Goal: Task Accomplishment & Management: Manage account settings

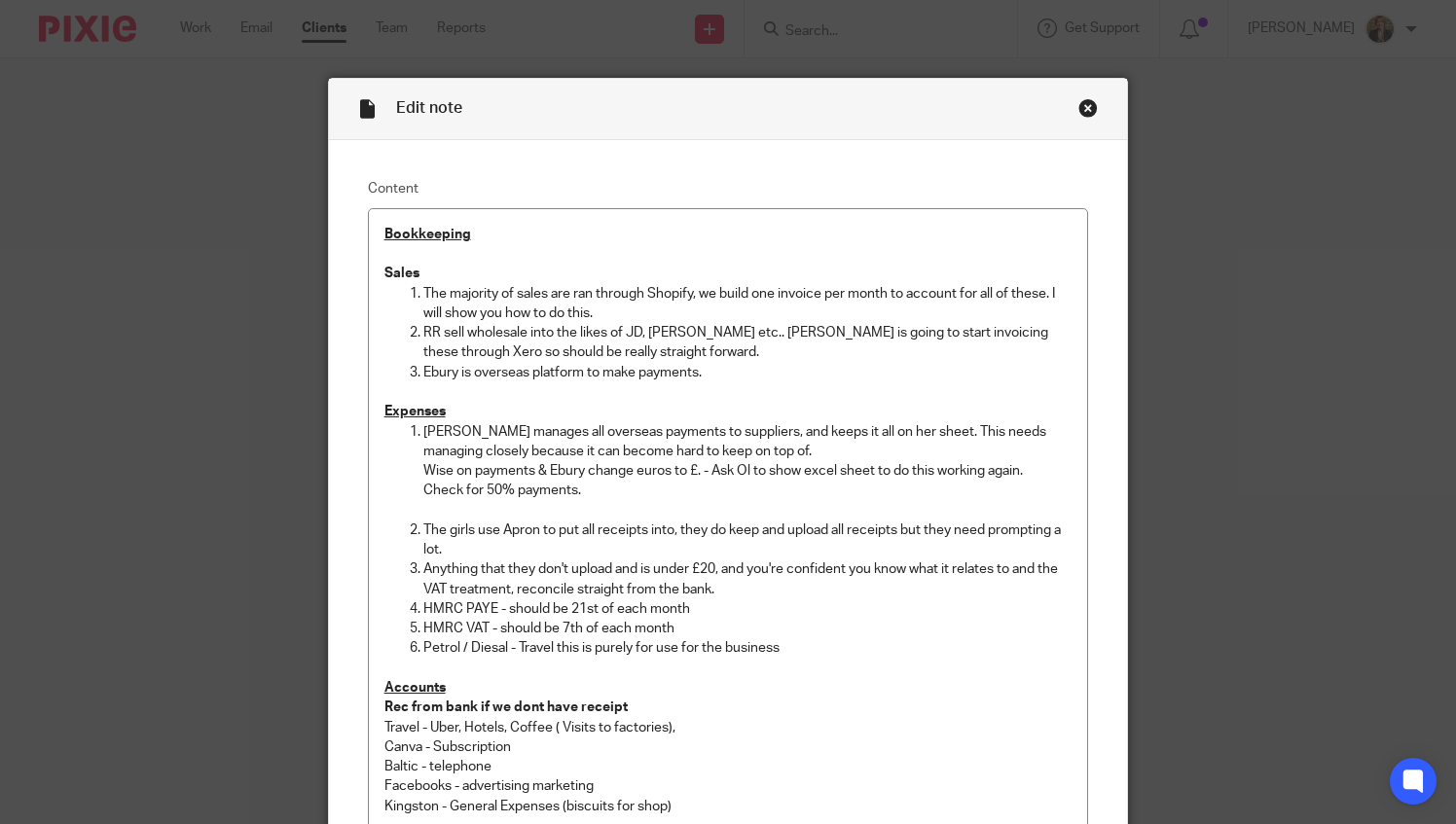
scroll to position [453, 0]
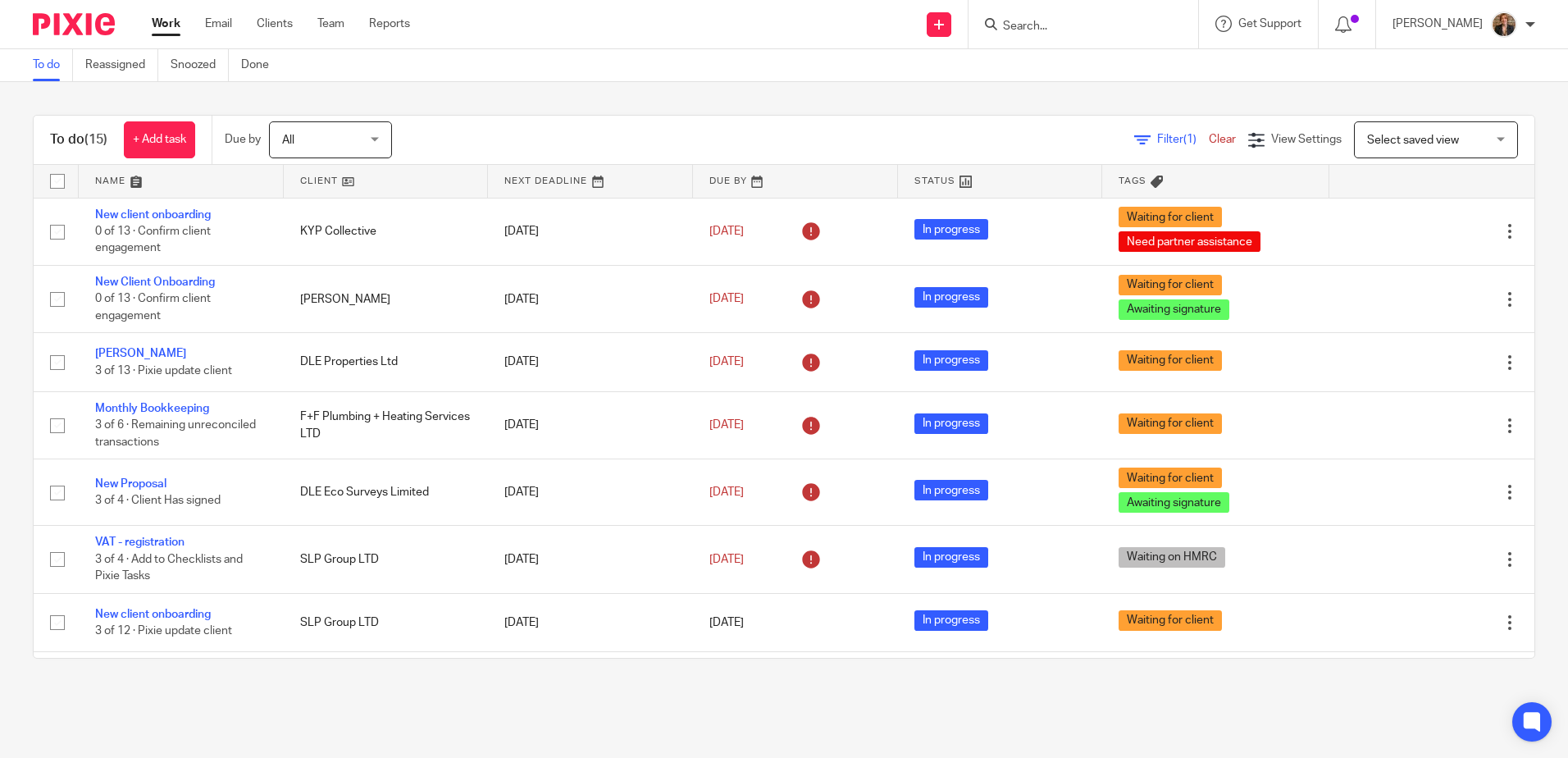
click at [1150, 26] on input "Search" at bounding box center [1076, 27] width 148 height 15
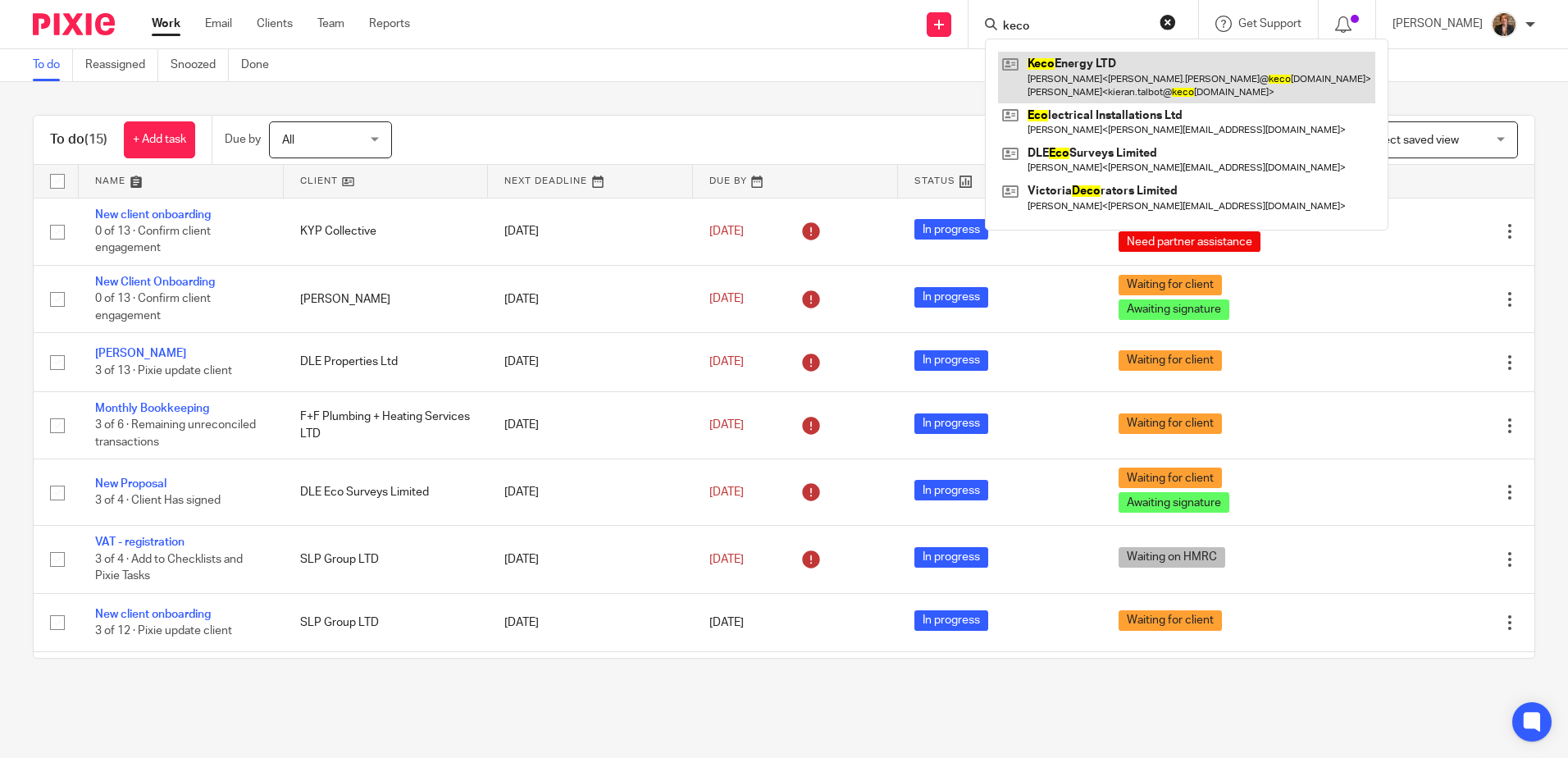
type input "keco"
click at [1149, 77] on link at bounding box center [1187, 77] width 377 height 51
click at [1126, 86] on link at bounding box center [1187, 77] width 377 height 51
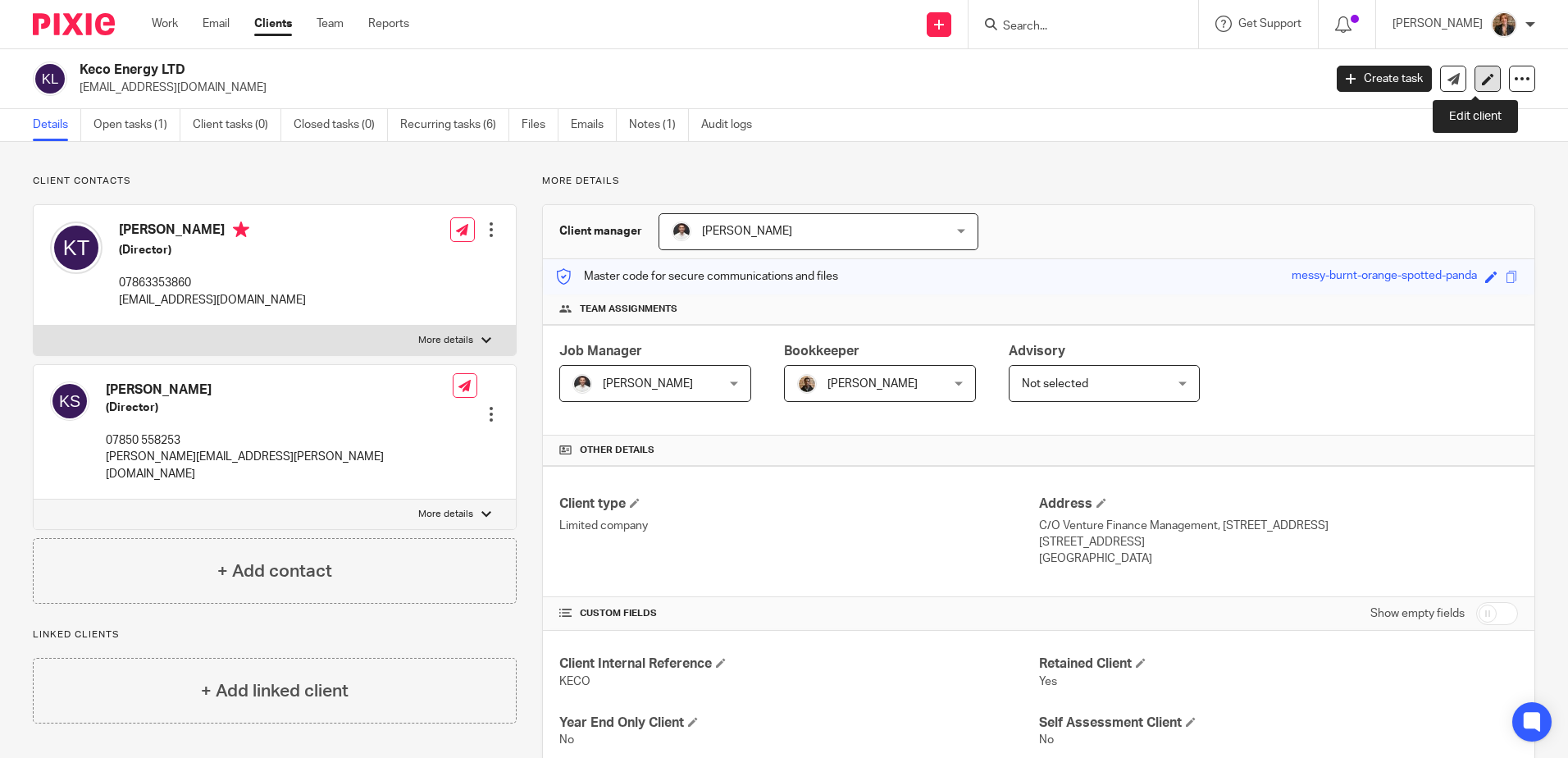
click at [1474, 88] on link at bounding box center [1488, 79] width 26 height 26
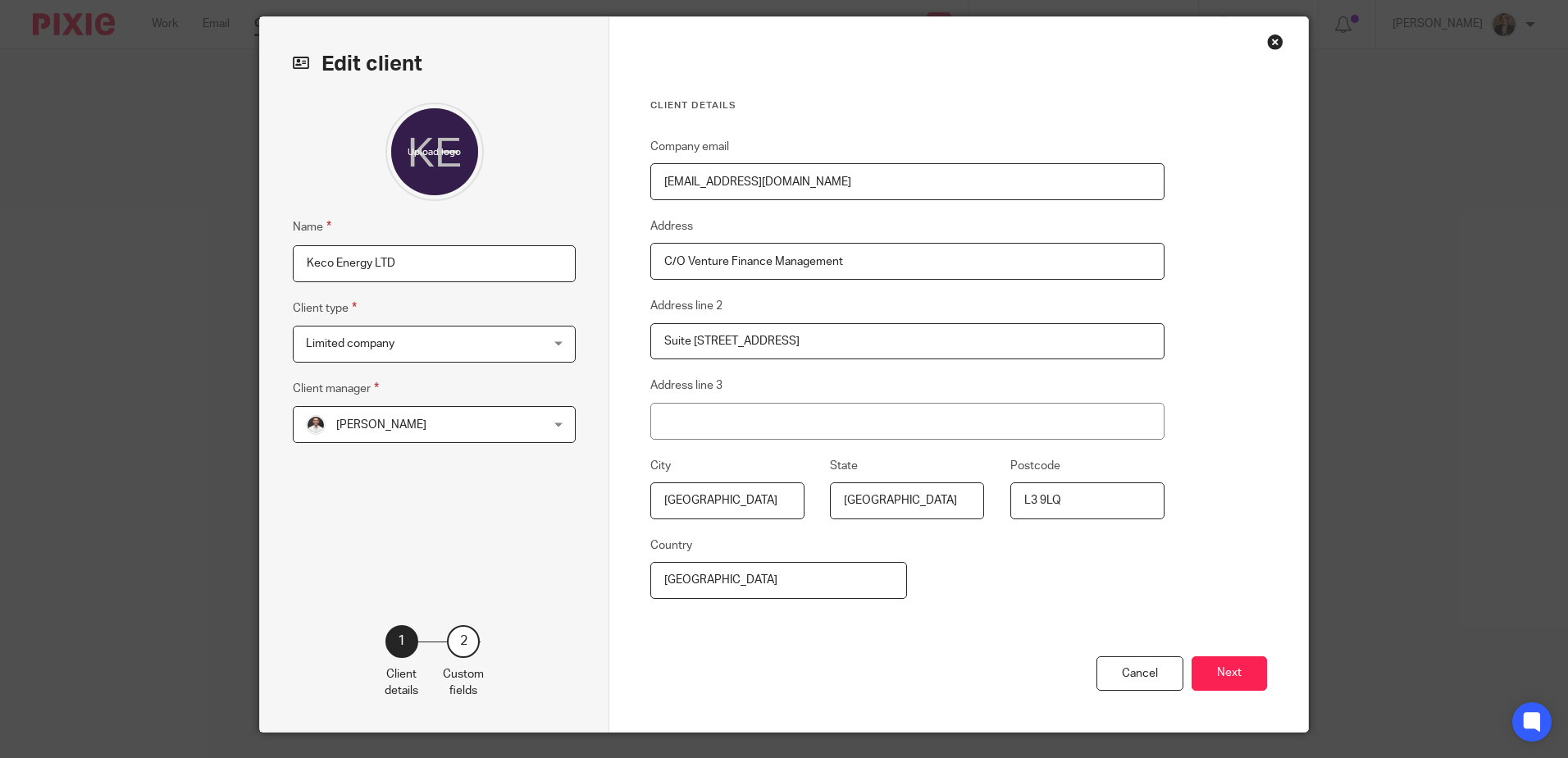
scroll to position [89, 0]
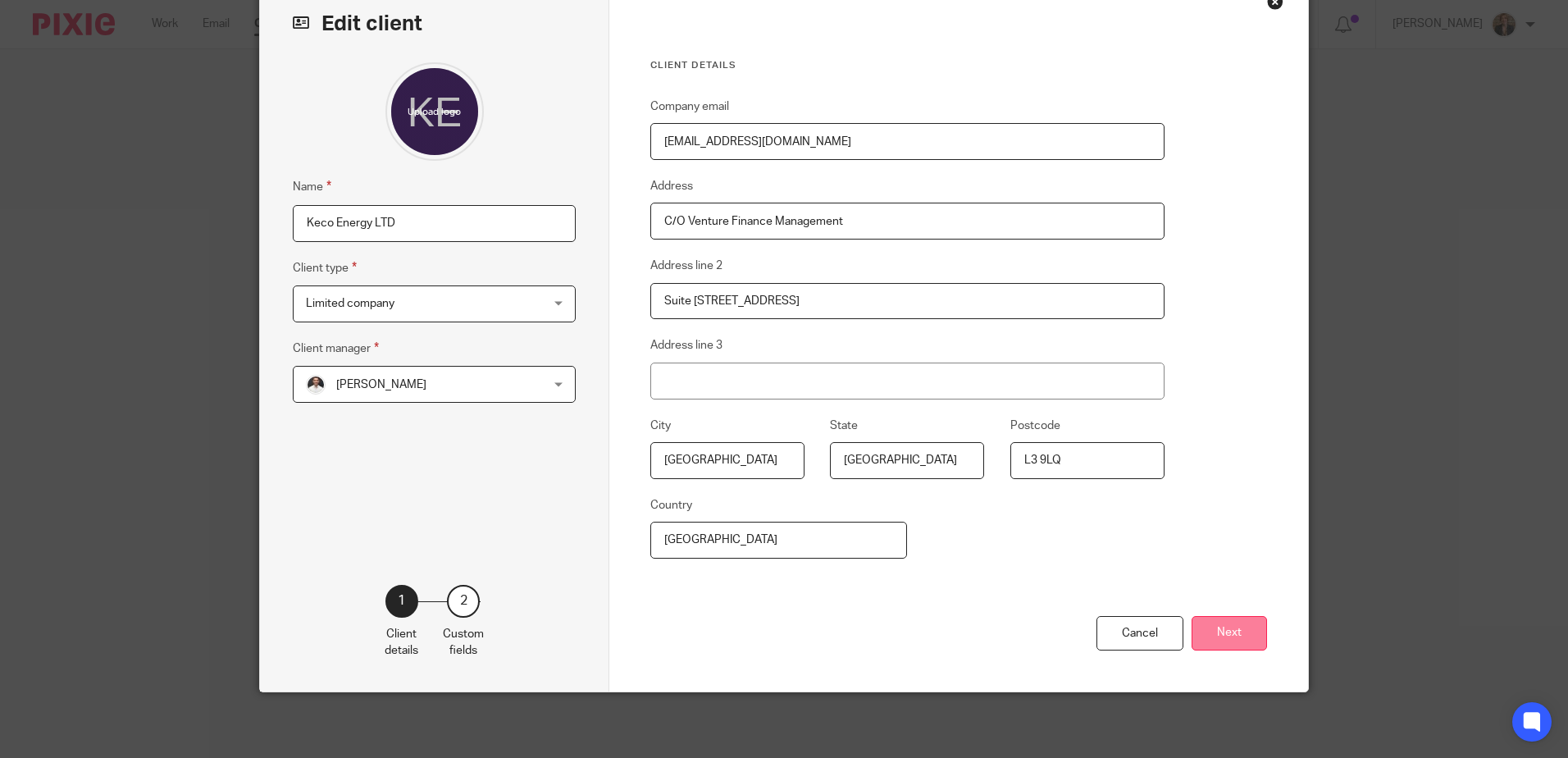
click at [1214, 637] on button "Next" at bounding box center [1230, 633] width 75 height 35
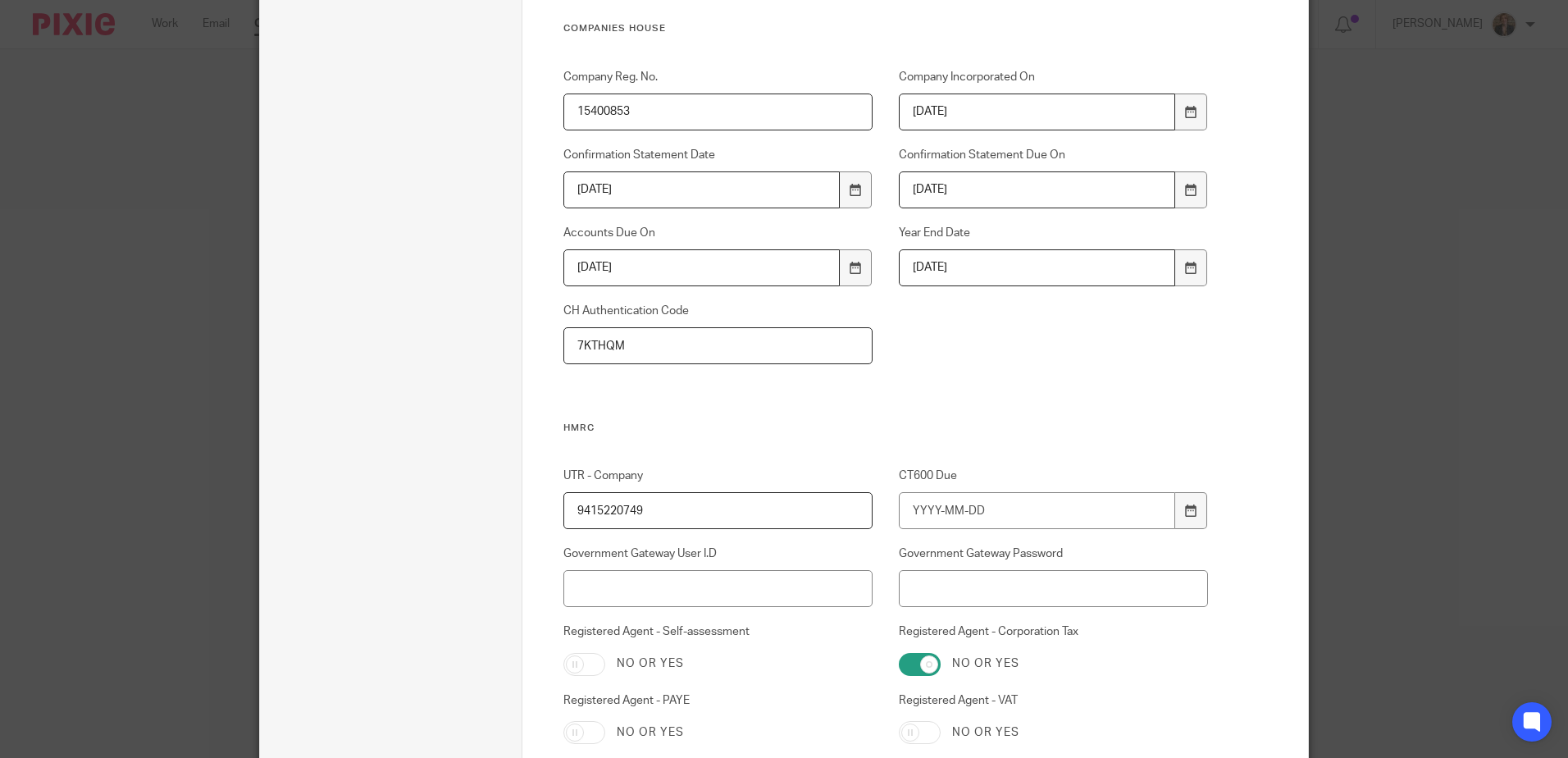
scroll to position [1491, 0]
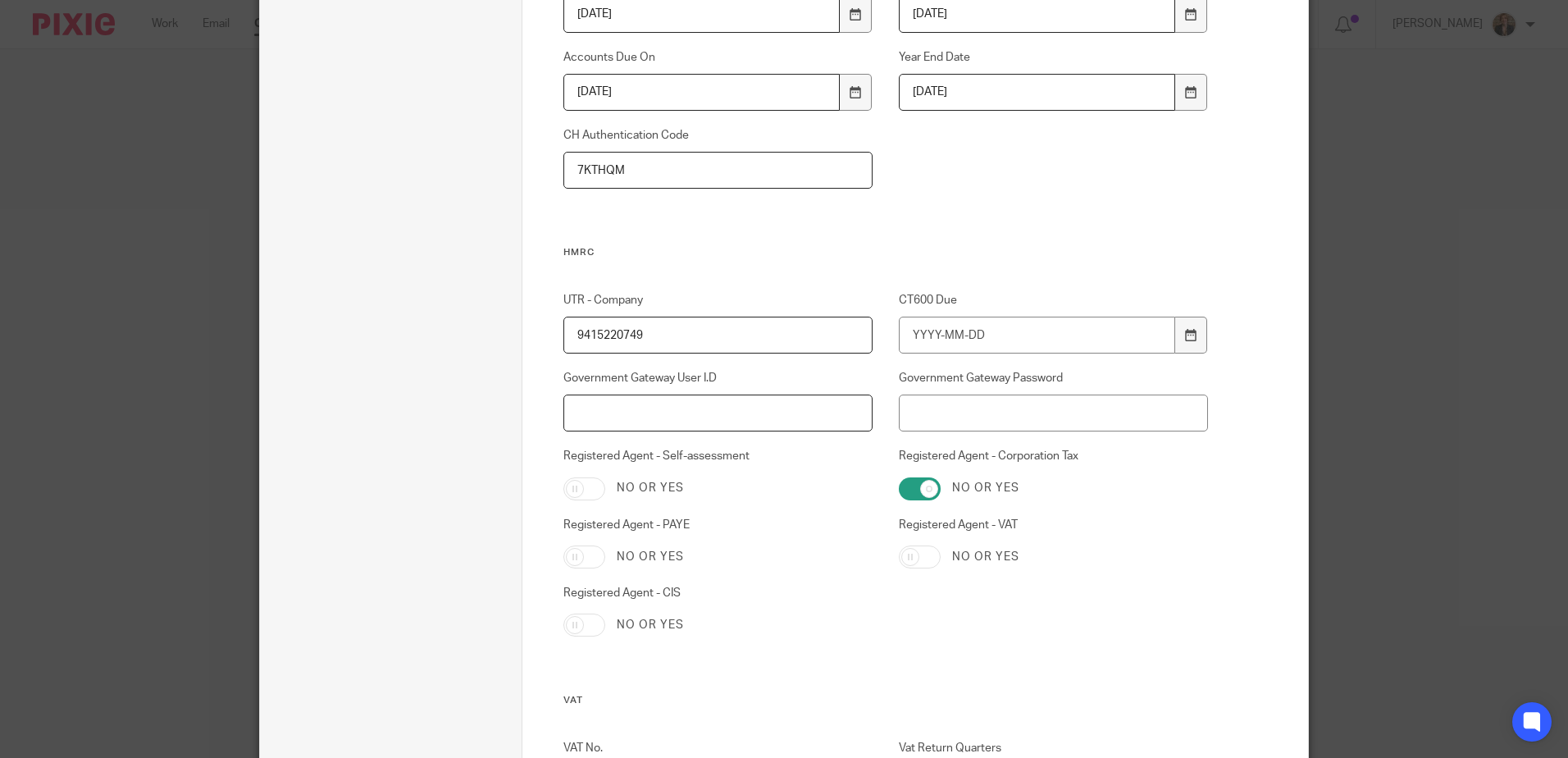
click at [637, 427] on input "Government Gateway User I.D" at bounding box center [719, 413] width 310 height 37
paste input "977078200343"
type input "977078200343"
click at [1019, 415] on input "Government Gateway Password" at bounding box center [1054, 413] width 310 height 37
paste input "Lennon94@!"
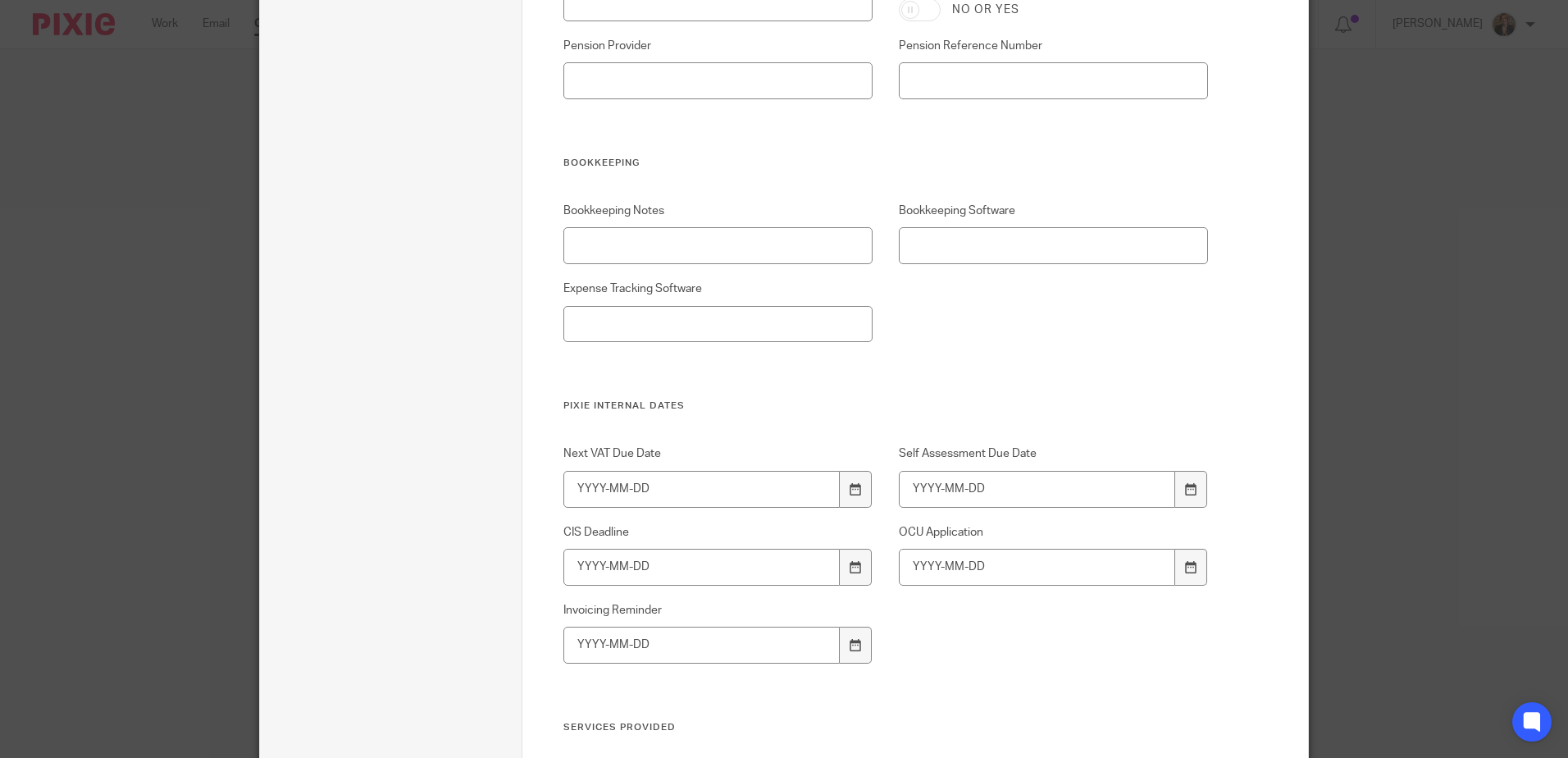
scroll to position [3351, 0]
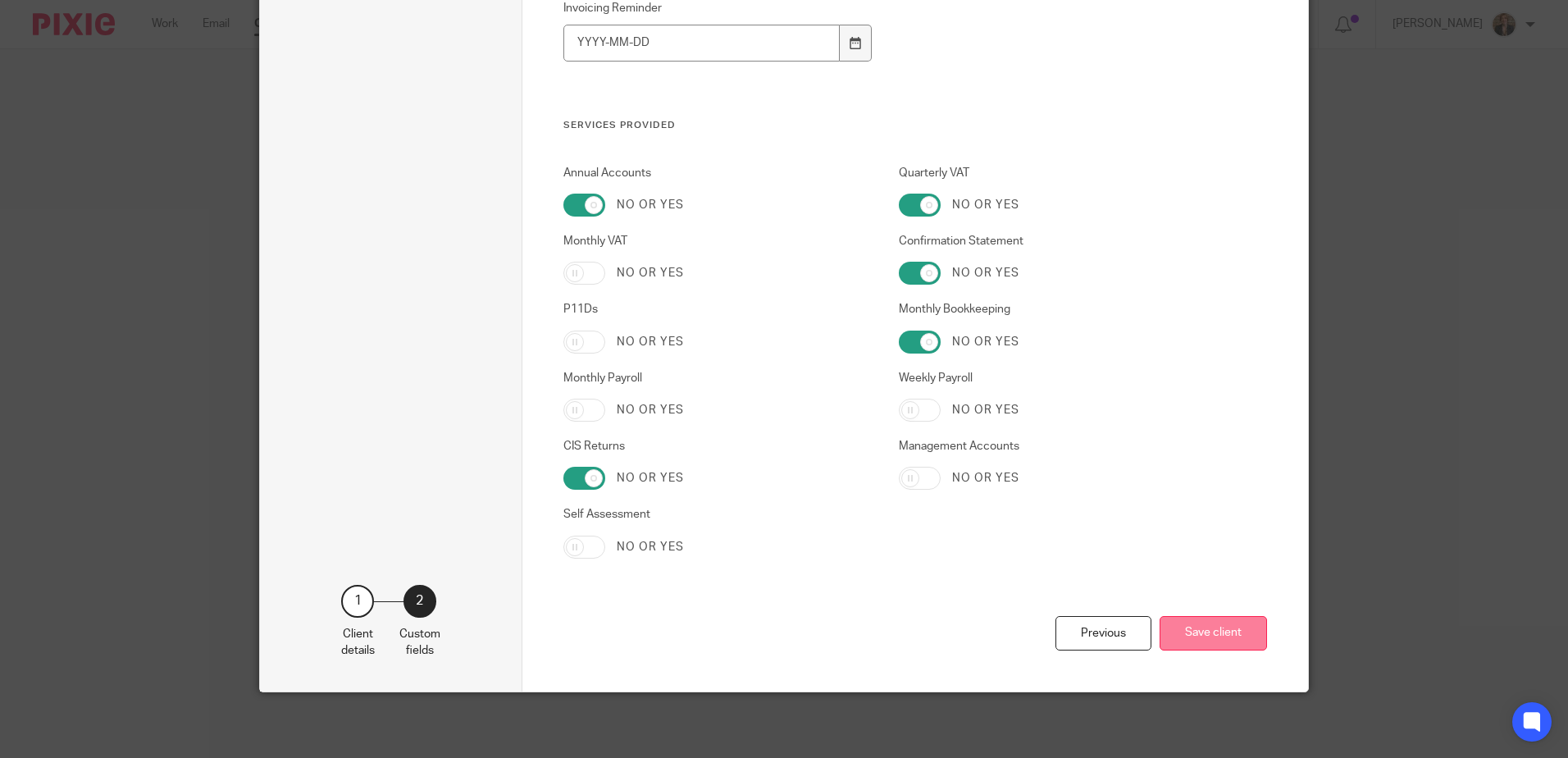
type input "Lennon94@!"
click at [1185, 621] on button "Save client" at bounding box center [1214, 633] width 107 height 35
